Goal: Transaction & Acquisition: Book appointment/travel/reservation

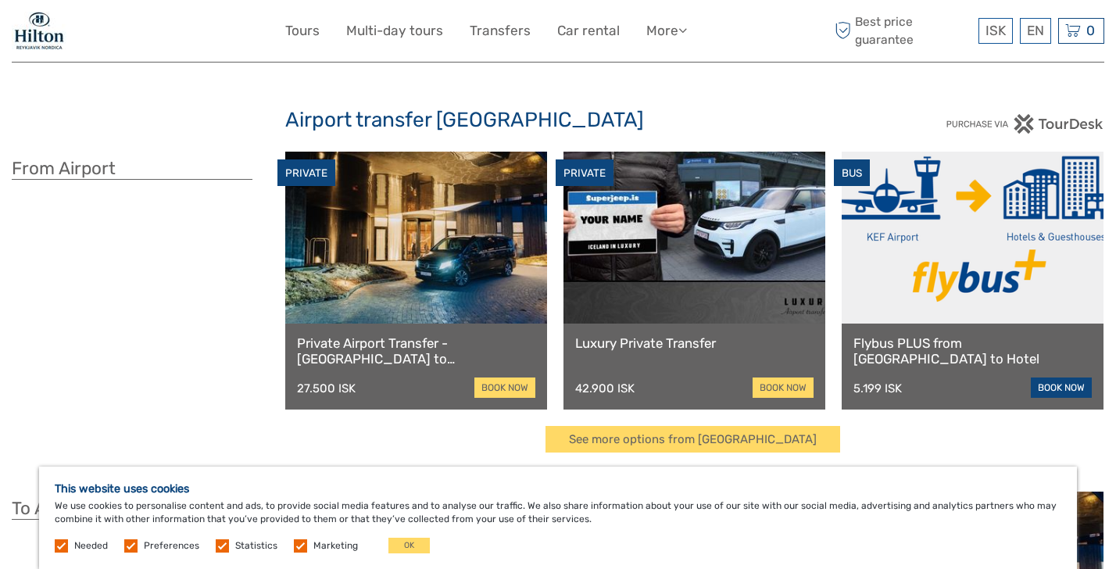
click at [1070, 382] on link "book now" at bounding box center [1061, 388] width 61 height 20
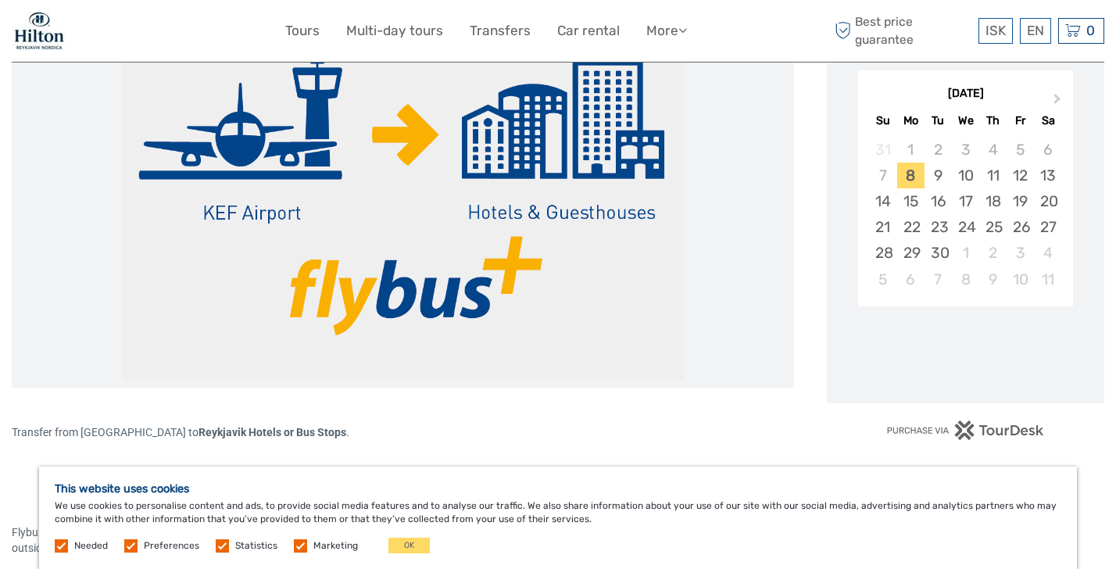
scroll to position [270, 0]
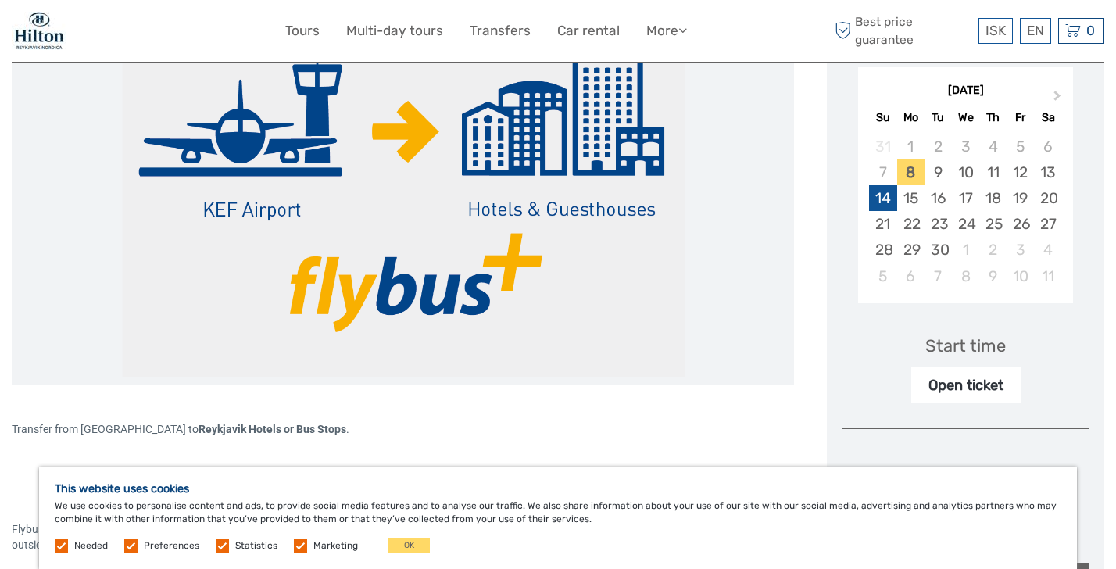
click at [880, 197] on div "14" at bounding box center [882, 198] width 27 height 26
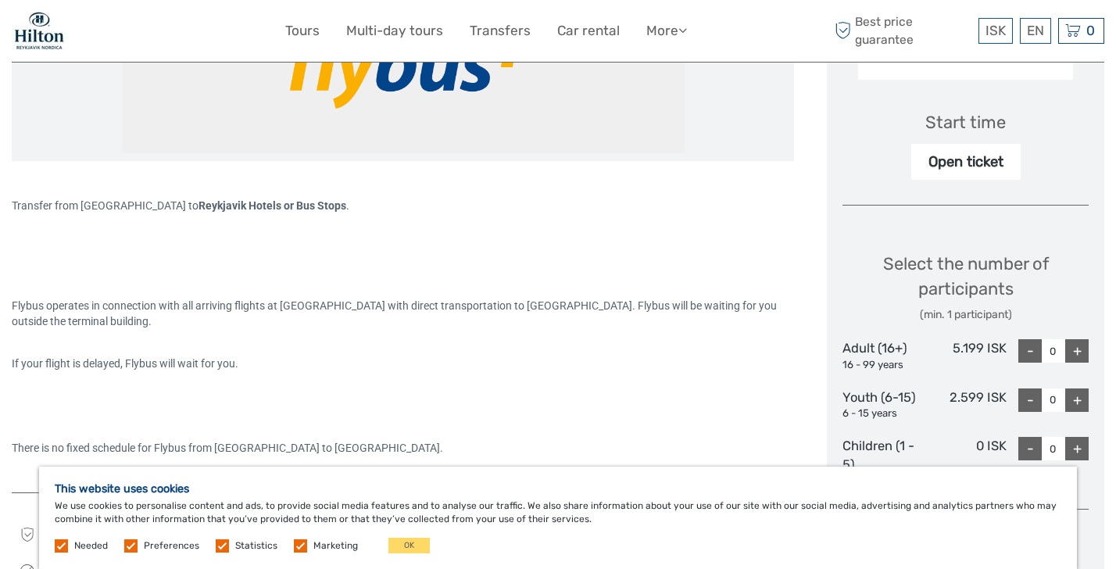
scroll to position [502, 0]
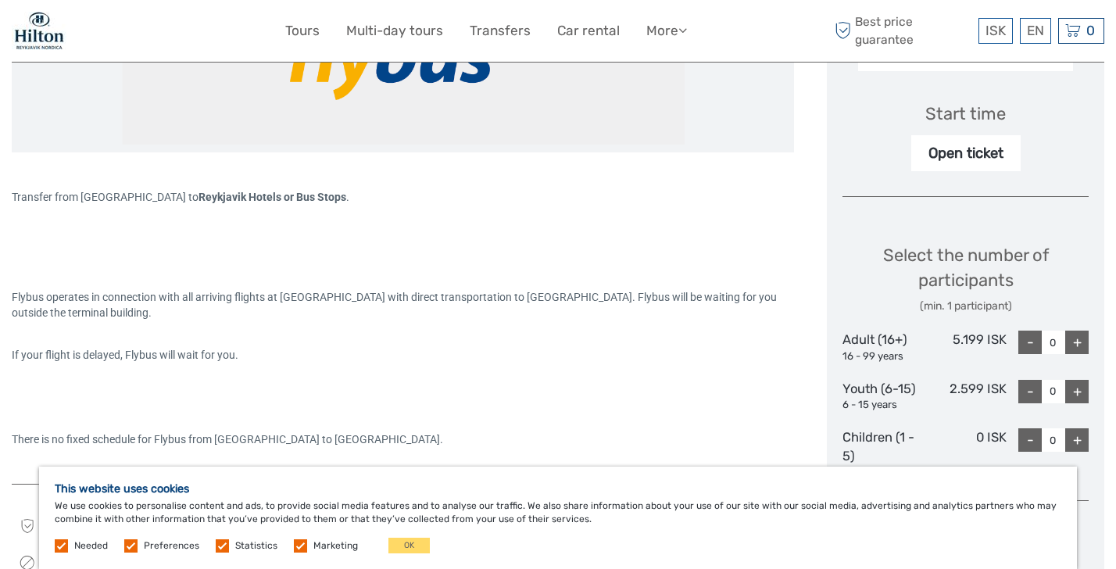
click at [1079, 341] on div "+" at bounding box center [1077, 342] width 23 height 23
type input "2"
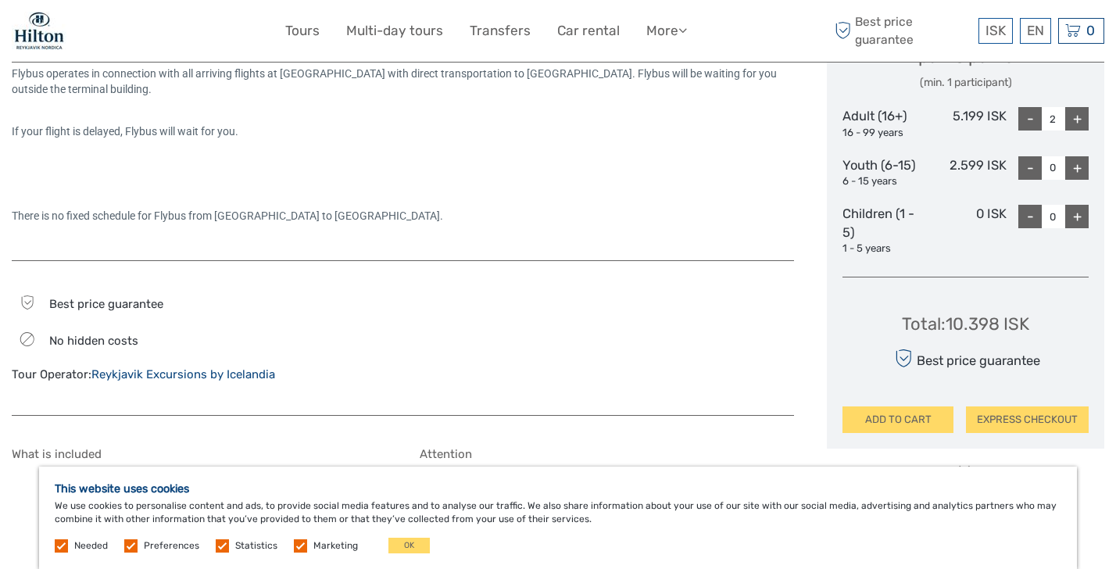
scroll to position [728, 0]
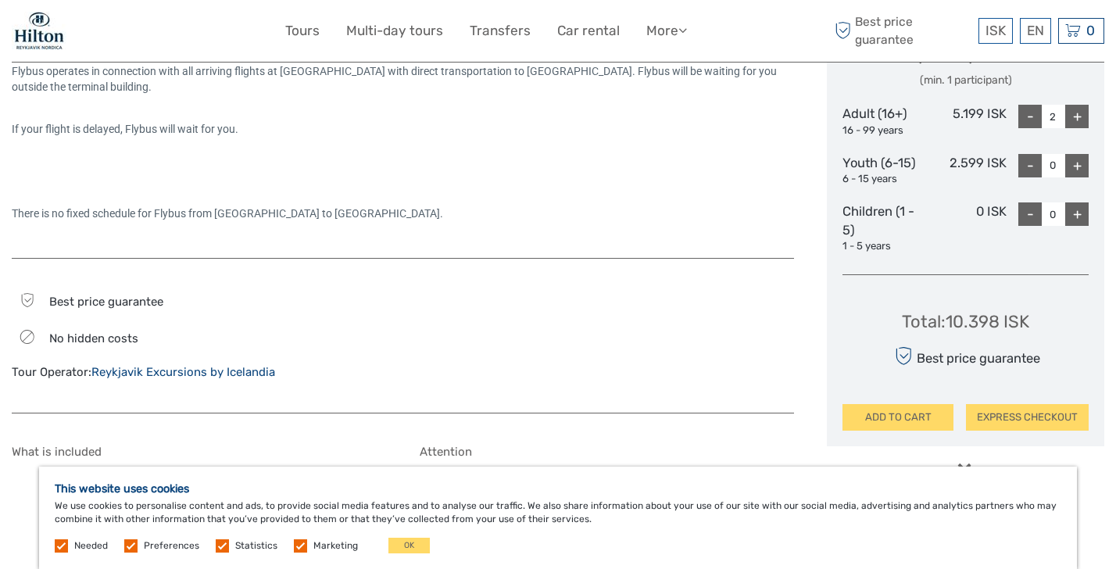
drag, startPoint x: 948, startPoint y: 311, endPoint x: 1000, endPoint y: 311, distance: 52.4
click at [1000, 311] on div "Total : 10.398 ISK" at bounding box center [965, 322] width 127 height 24
copy div "10.398"
click at [416, 540] on button "OK" at bounding box center [409, 546] width 41 height 16
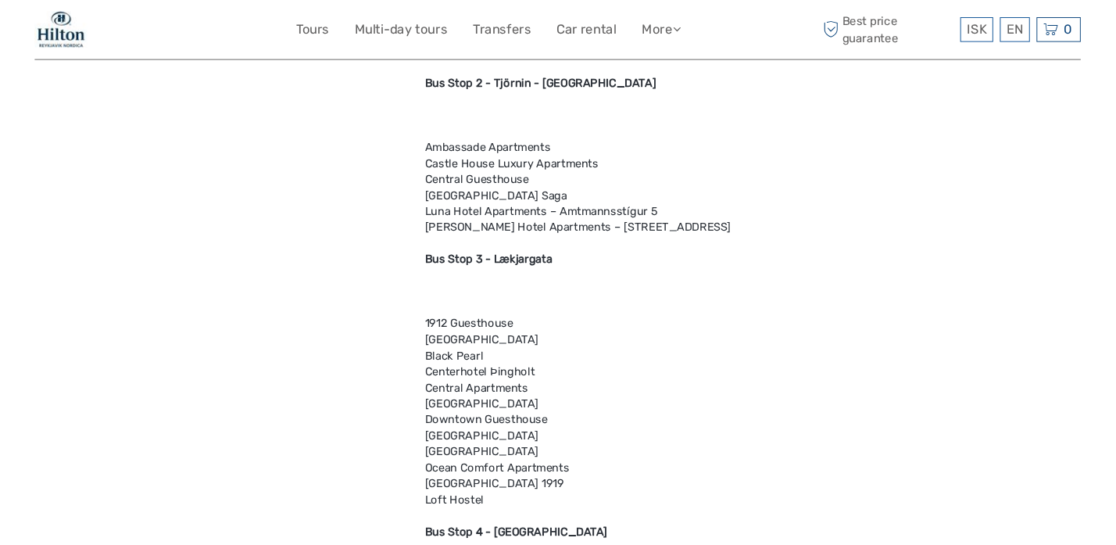
scroll to position [4571, 0]
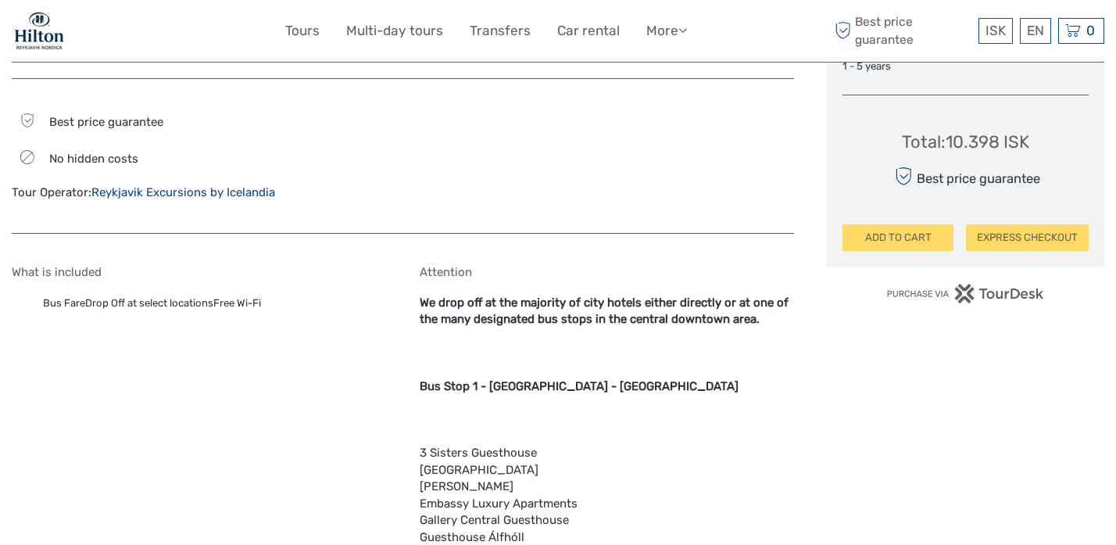
scroll to position [926, 0]
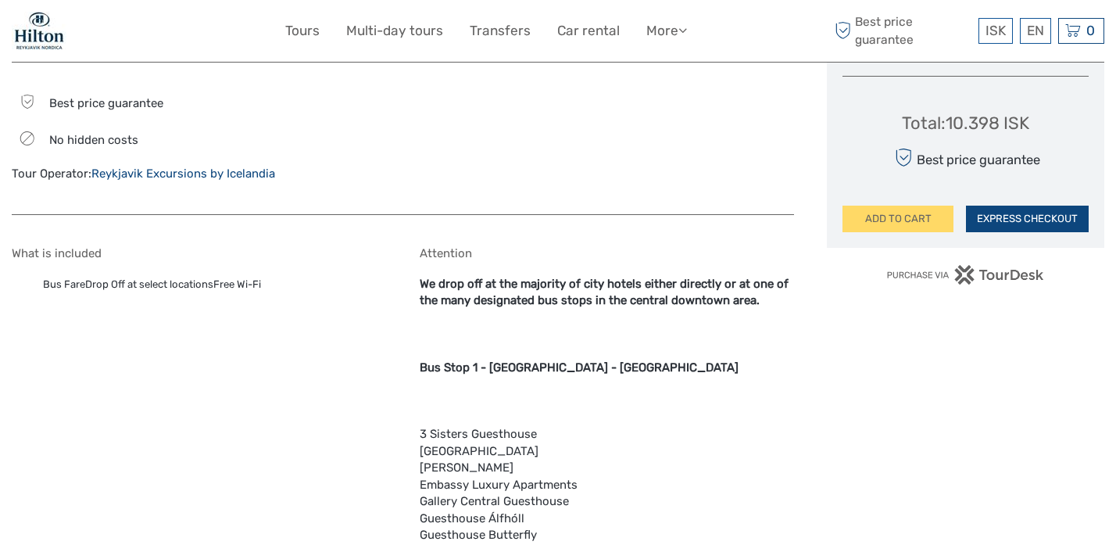
click at [1055, 210] on button "EXPRESS CHECKOUT" at bounding box center [1027, 219] width 123 height 27
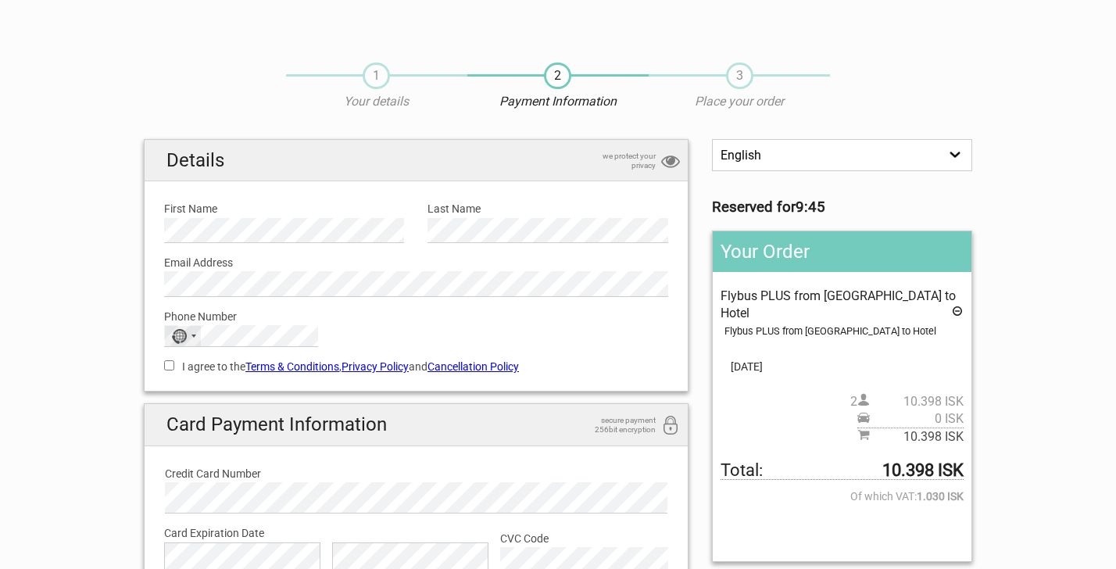
click at [198, 335] on div "No country selected" at bounding box center [183, 336] width 36 height 20
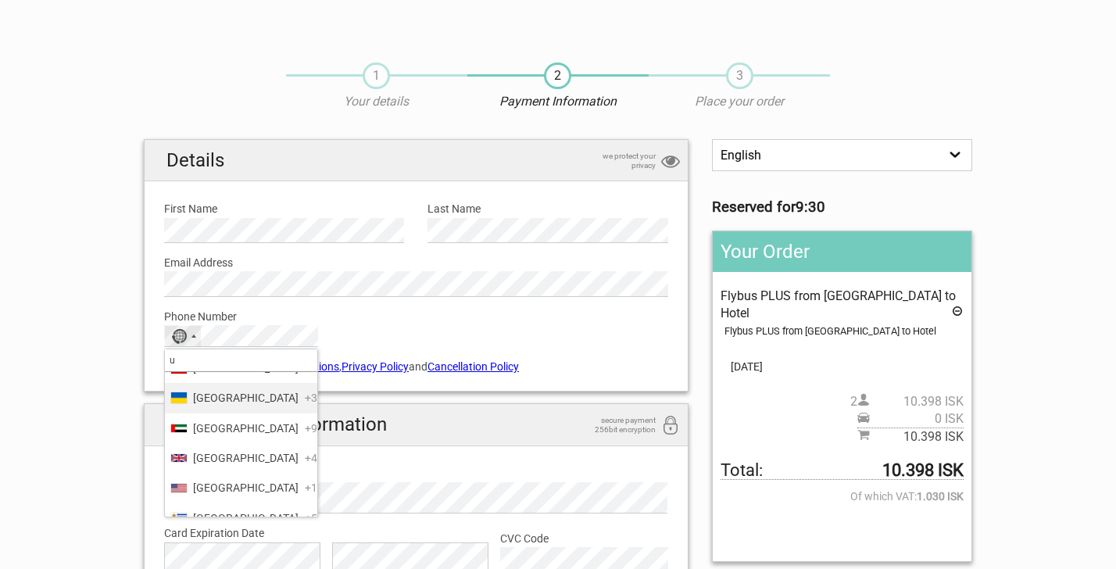
scroll to position [2043, 0]
type input "u"
click at [253, 484] on span "United States" at bounding box center [246, 485] width 106 height 17
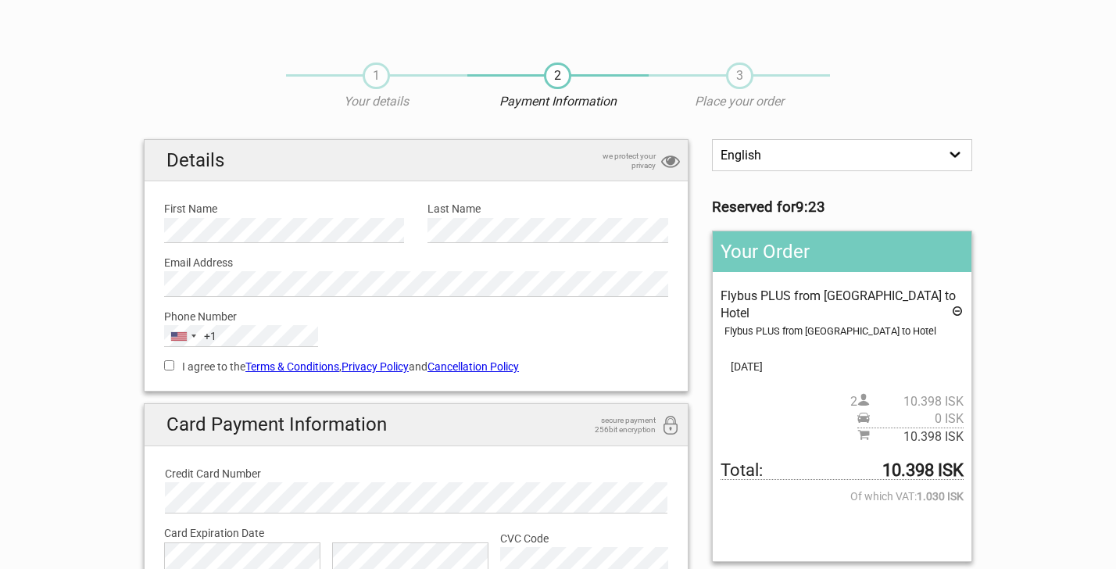
click at [490, 337] on div "Phone Number United States +1 +1 u 75 results found Anguilla +1 Antigua & Barbu…" at bounding box center [416, 322] width 528 height 51
click at [170, 363] on input "I agree to the Terms & Conditions , Privacy Policy and Cancellation Policy" at bounding box center [169, 365] width 10 height 10
checkbox input "true"
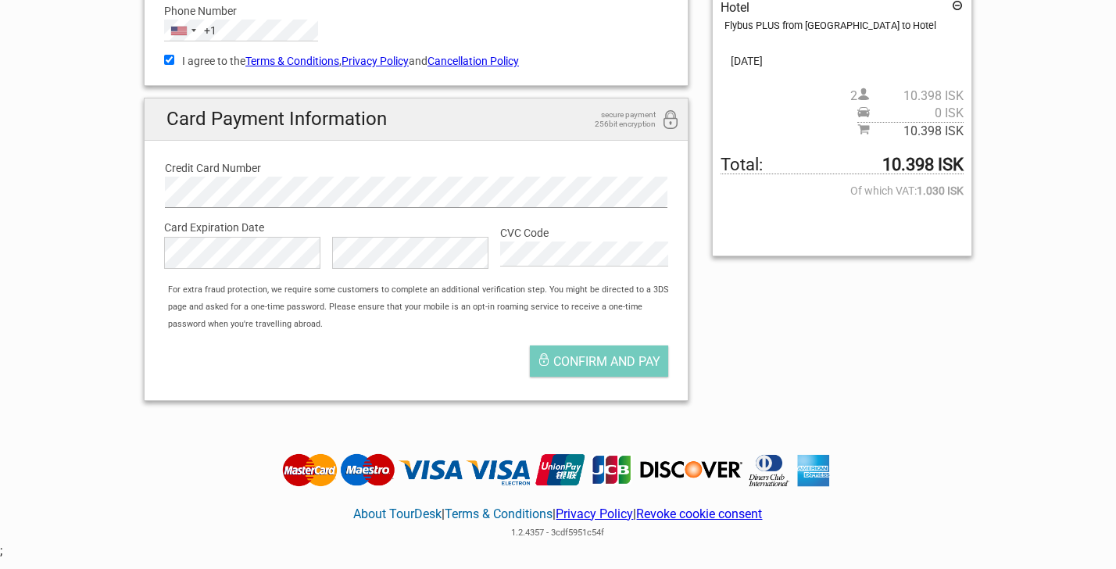
scroll to position [317, 0]
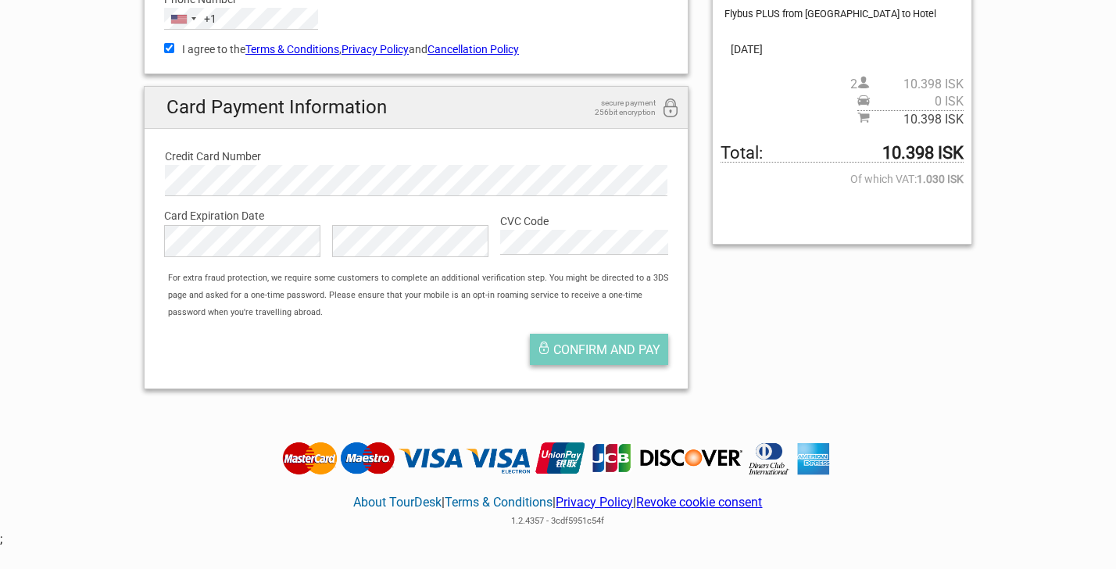
click at [618, 346] on span "Confirm and pay" at bounding box center [607, 349] width 107 height 15
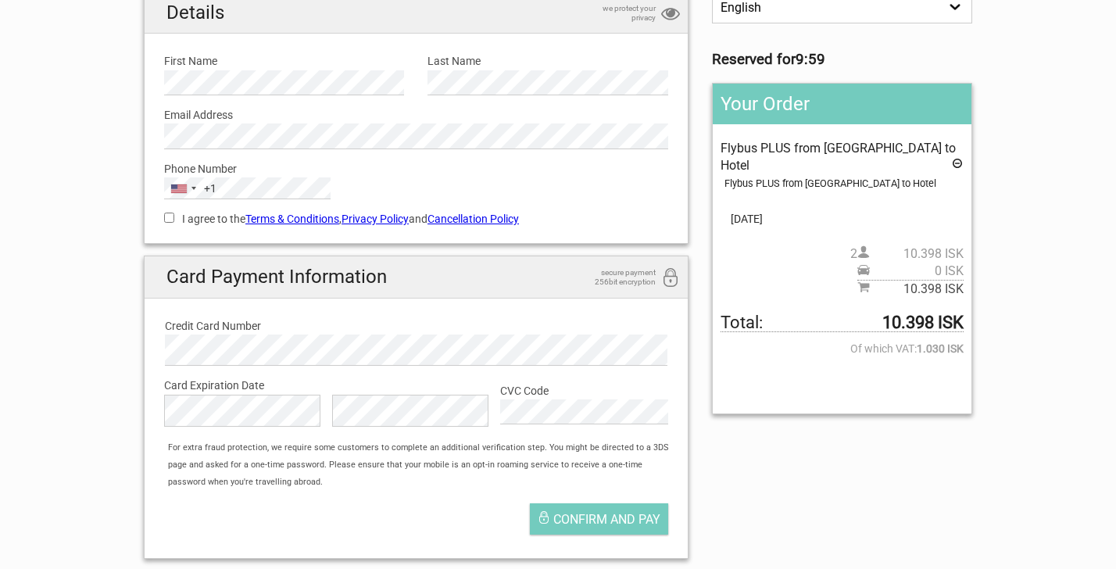
scroll to position [163, 0]
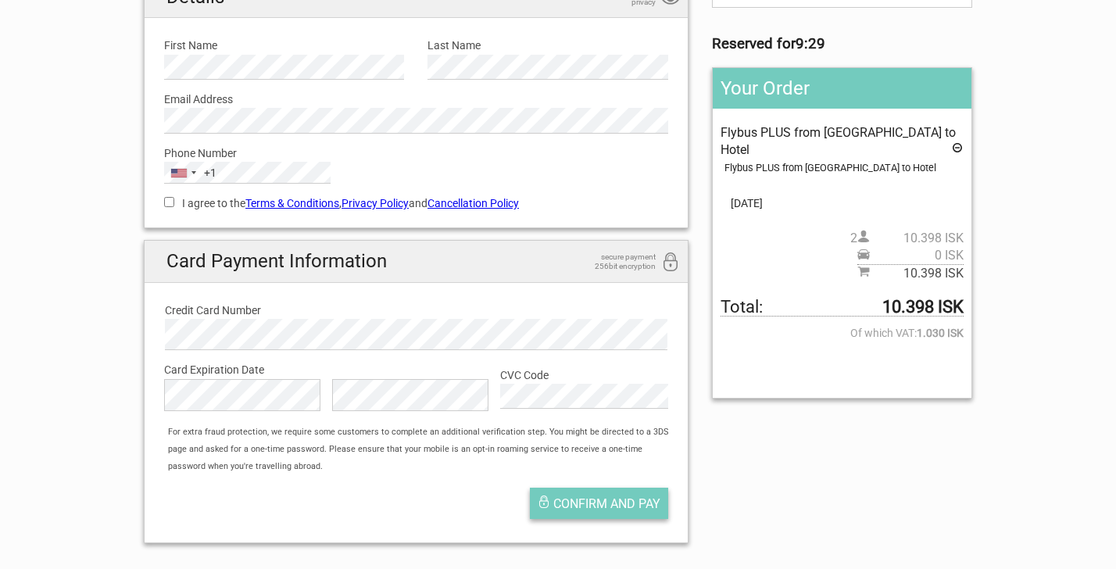
click at [596, 500] on span "Confirm and pay" at bounding box center [607, 503] width 107 height 15
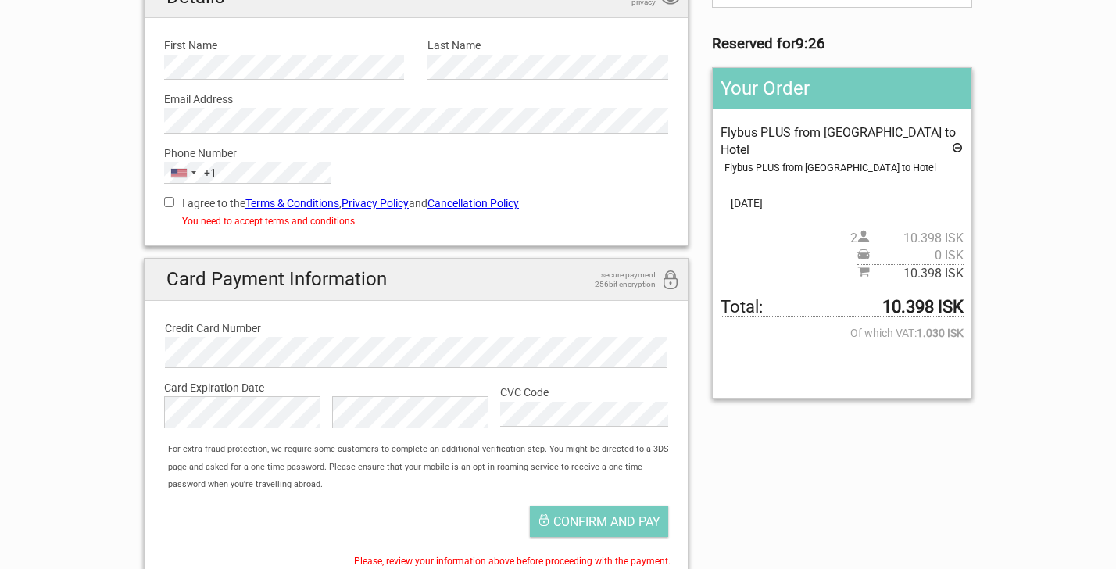
click at [168, 199] on input "I agree to the Terms & Conditions , Privacy Policy and Cancellation Policy" at bounding box center [169, 202] width 10 height 10
checkbox input "true"
click at [613, 517] on span "Confirm and pay" at bounding box center [607, 521] width 107 height 15
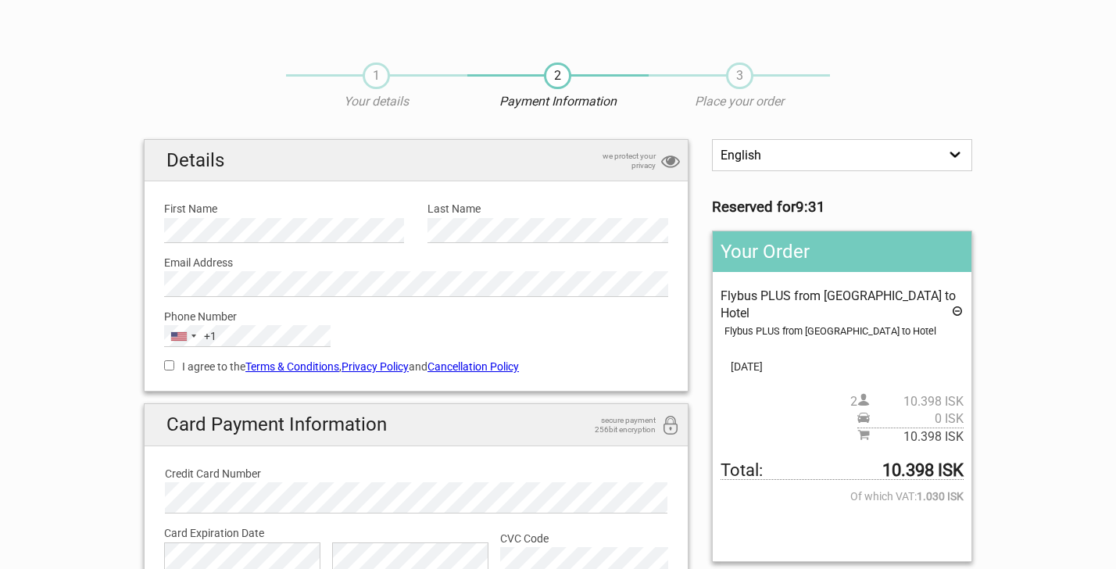
click at [172, 364] on input "I agree to the Terms & Conditions , Privacy Policy and Cancellation Policy" at bounding box center [169, 365] width 10 height 10
checkbox input "true"
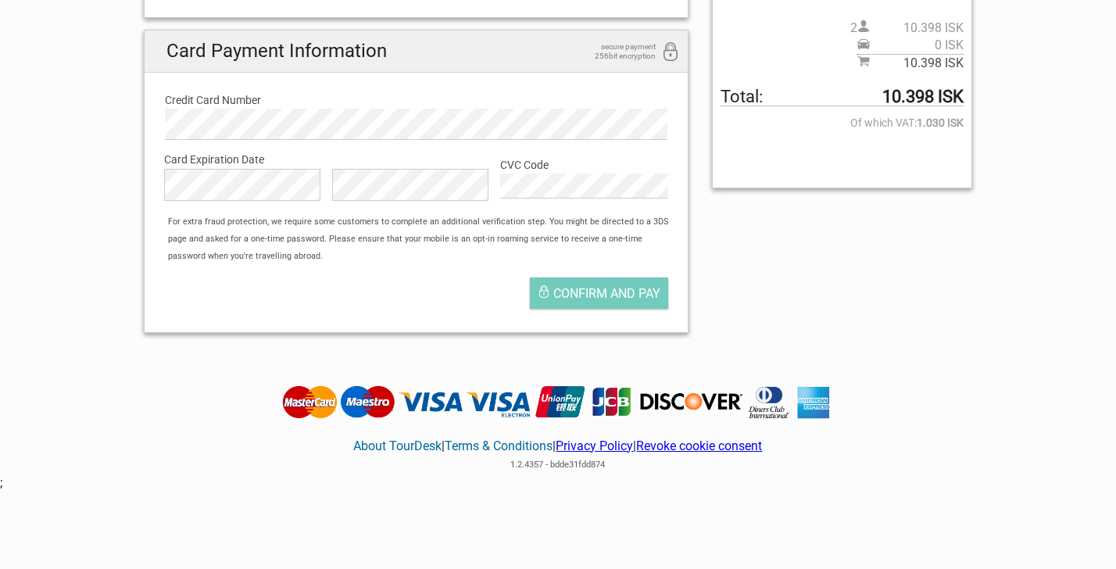
scroll to position [376, 0]
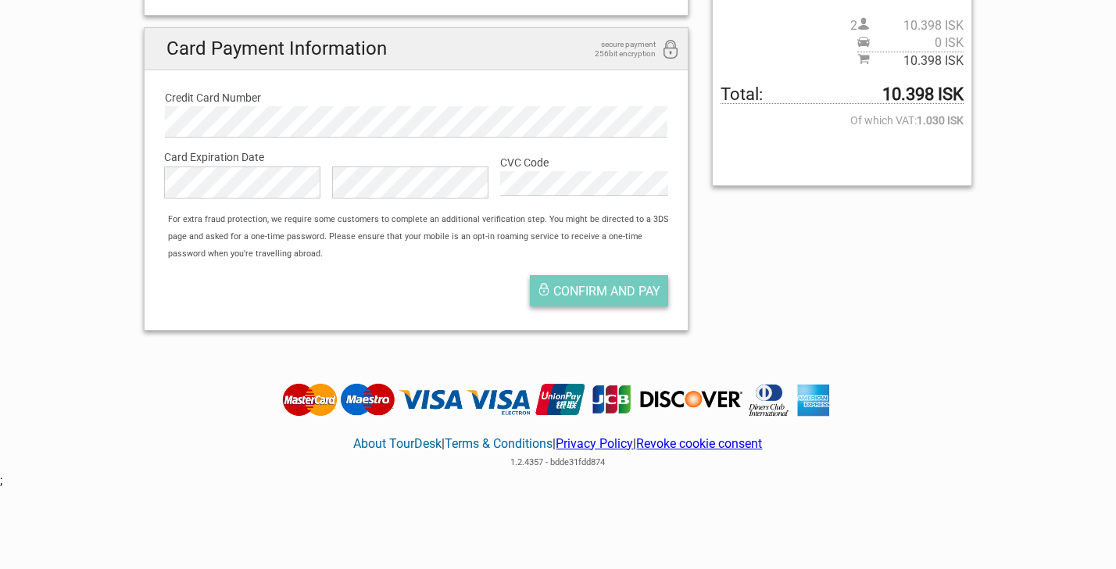
click at [600, 284] on span "Confirm and pay" at bounding box center [607, 291] width 107 height 15
